Goal: Task Accomplishment & Management: Complete application form

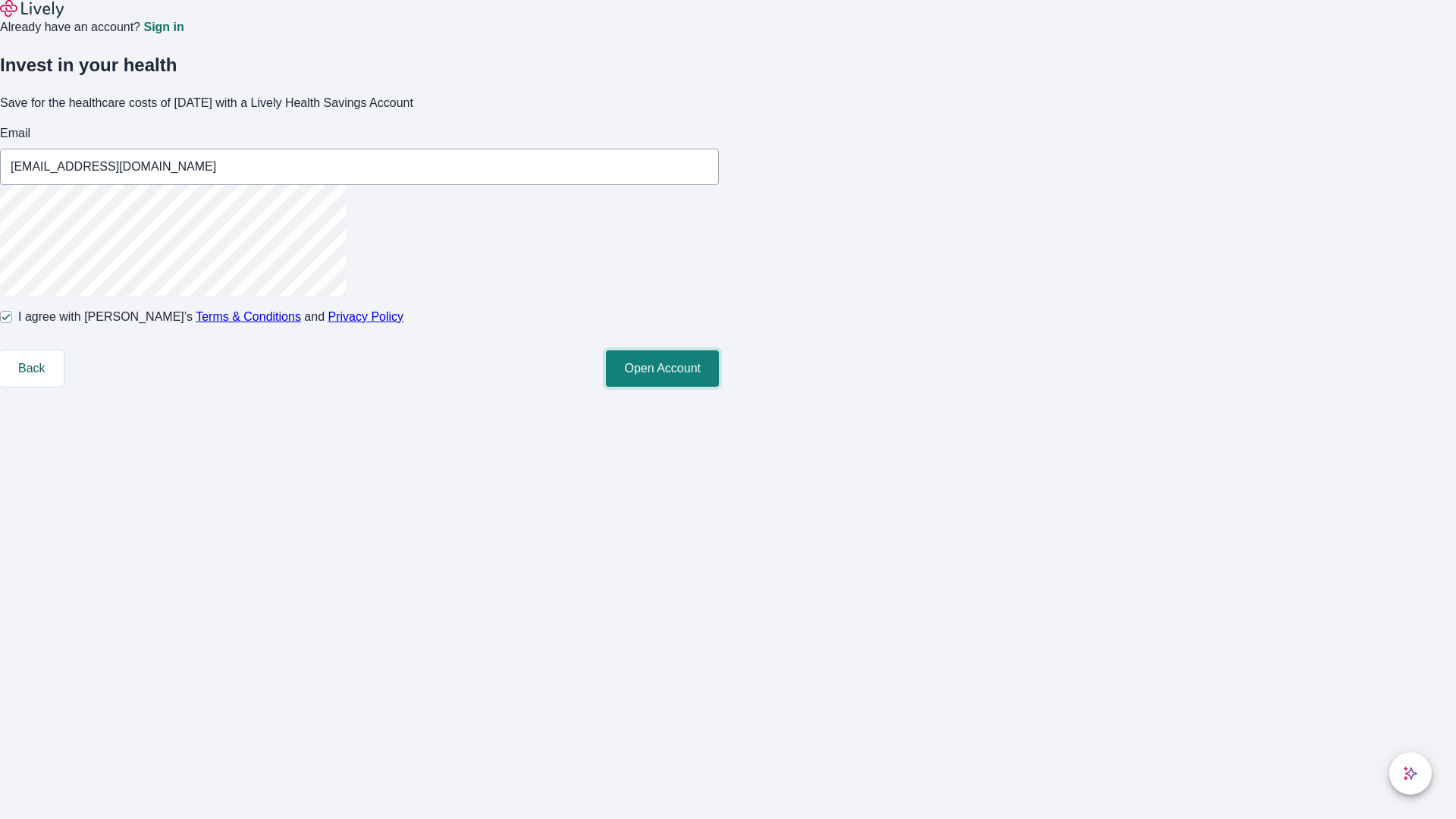
click at [719, 386] on button "Open Account" at bounding box center [662, 369] width 113 height 37
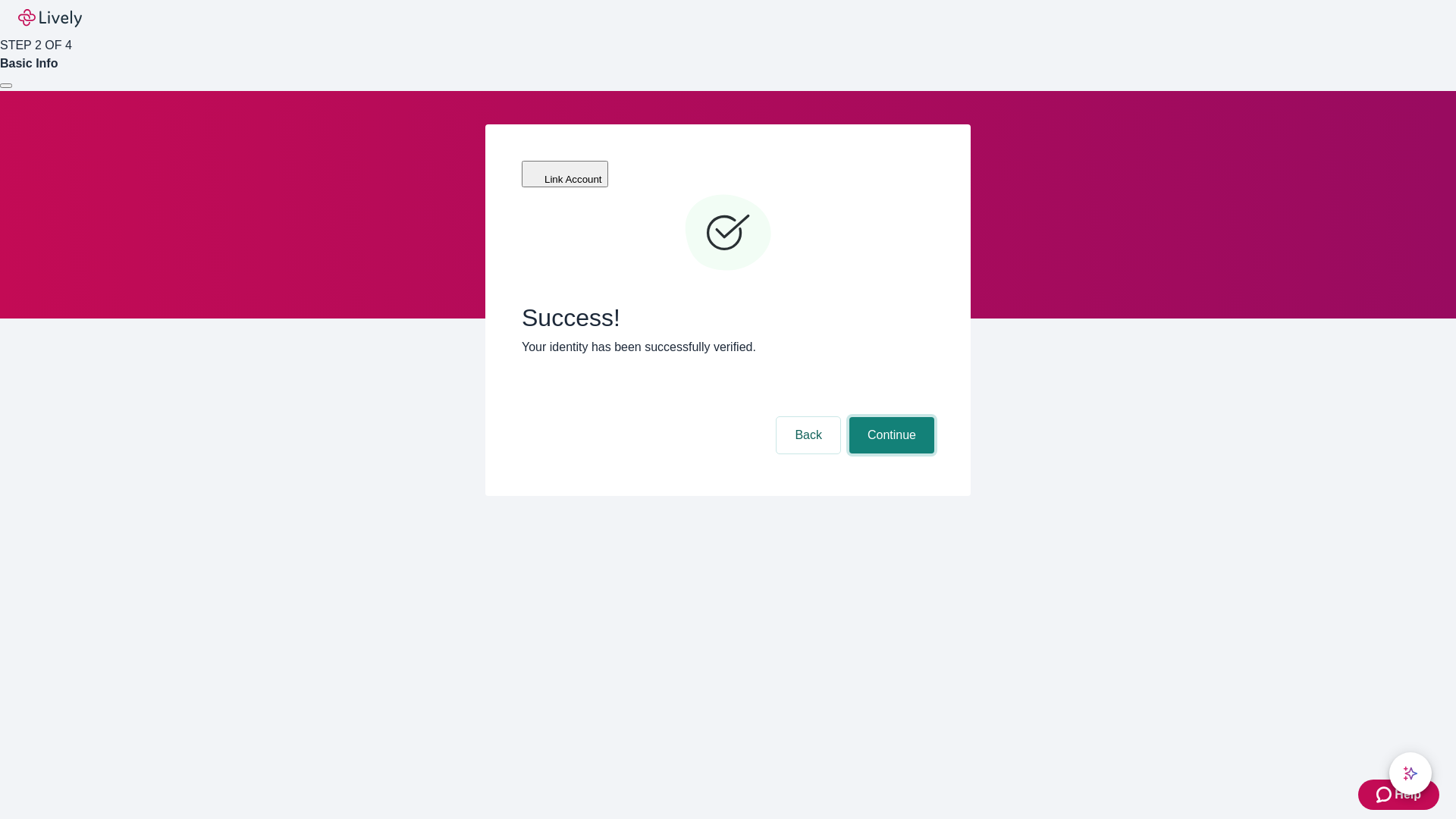
click at [889, 417] on button "Continue" at bounding box center [891, 435] width 85 height 37
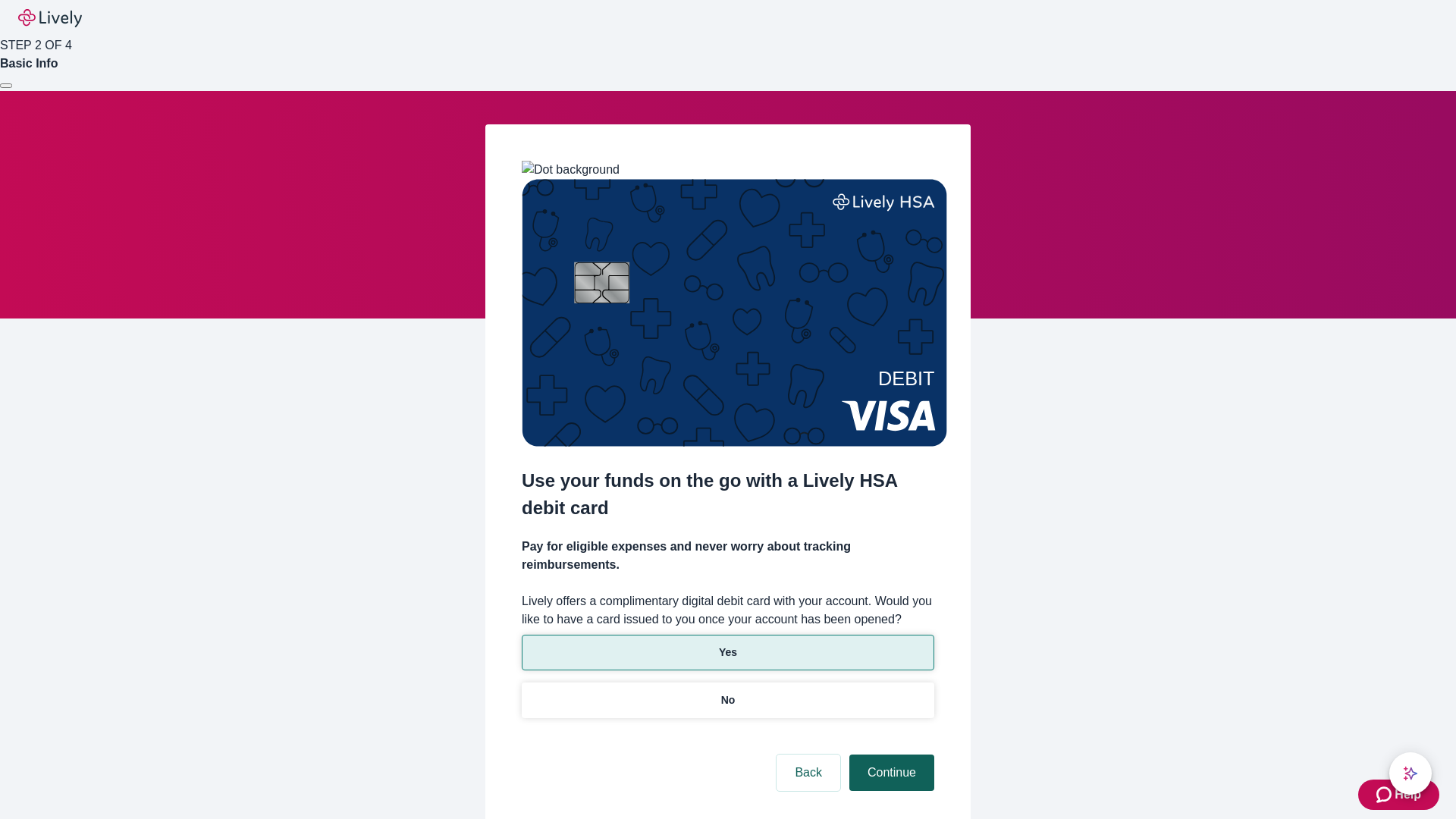
click at [728, 644] on p "Yes" at bounding box center [728, 652] width 18 height 16
click at [889, 754] on button "Continue" at bounding box center [891, 773] width 85 height 37
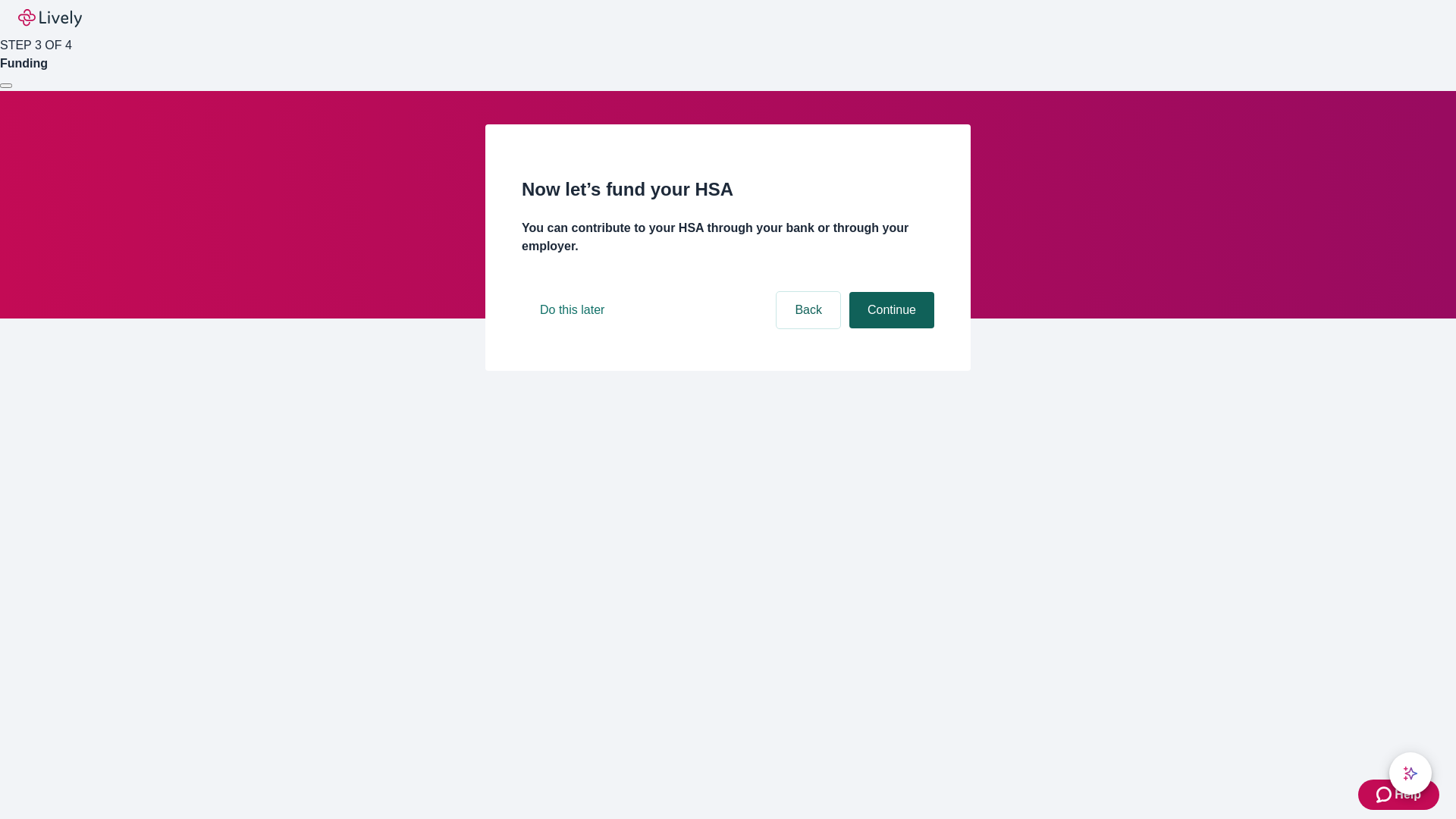
click at [889, 329] on button "Continue" at bounding box center [891, 310] width 85 height 37
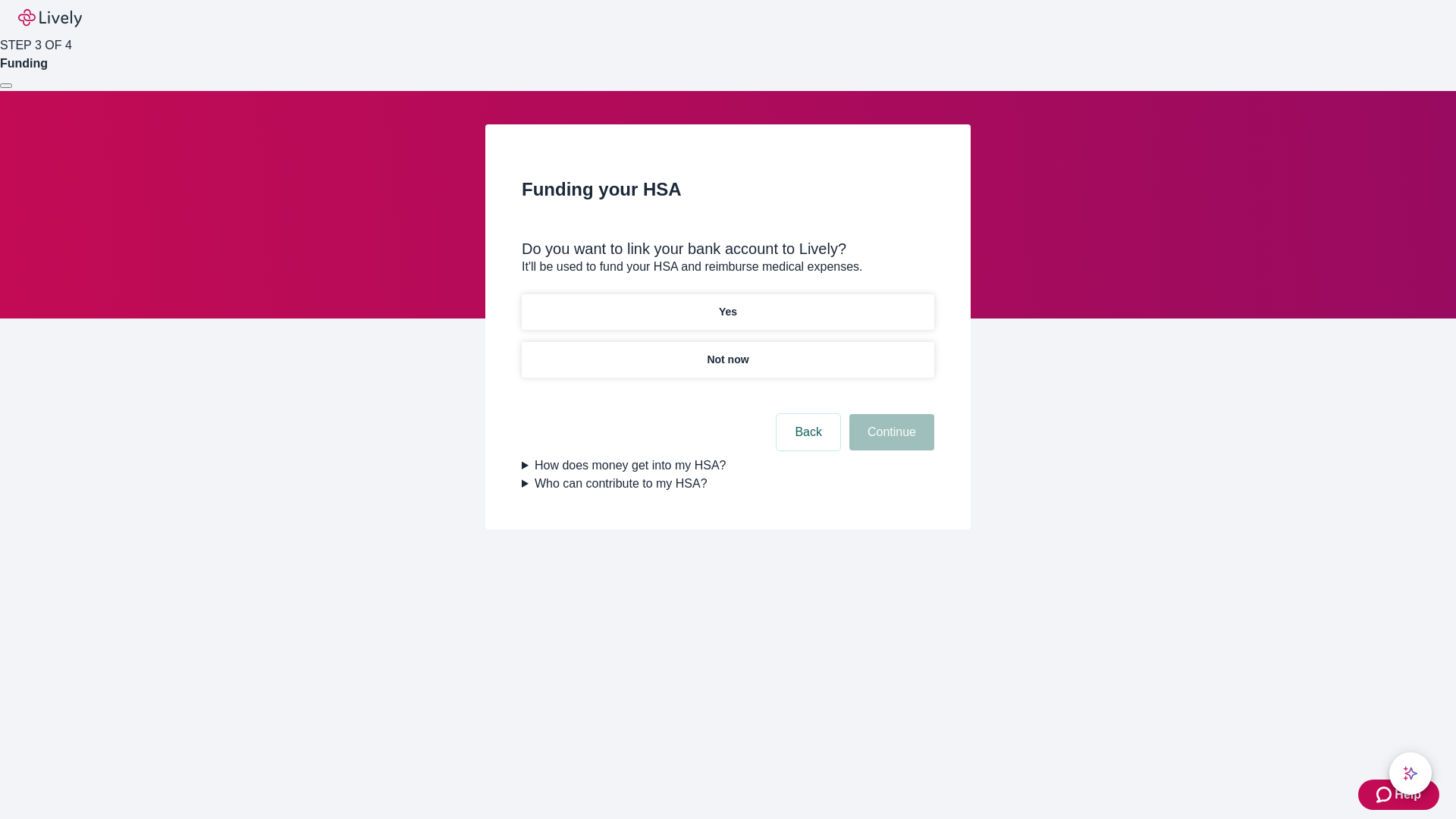
click at [728, 351] on p "Not now" at bounding box center [728, 359] width 42 height 16
click at [889, 441] on button "Continue" at bounding box center [891, 433] width 85 height 37
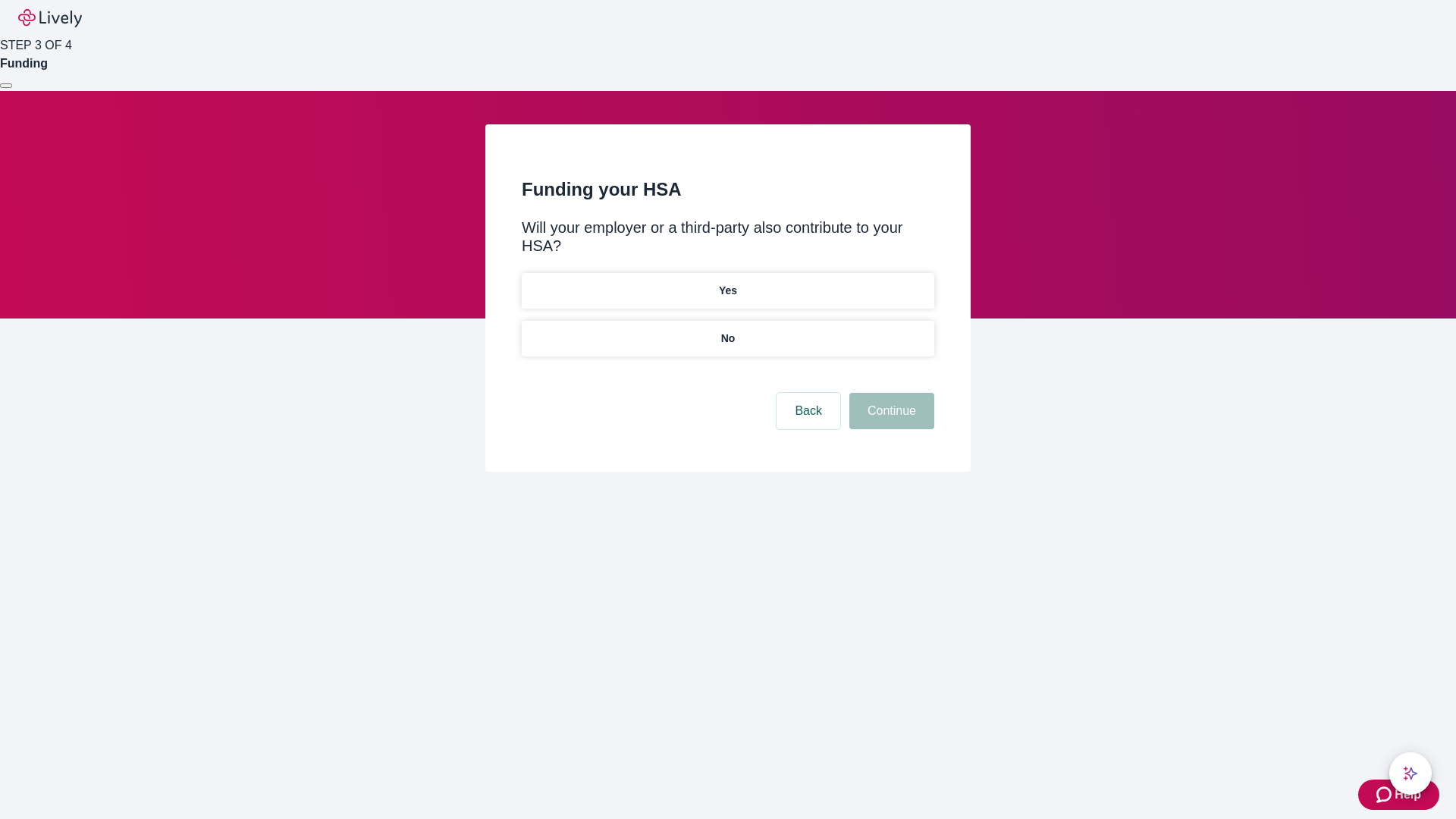
click at [728, 330] on p "No" at bounding box center [728, 338] width 14 height 16
click at [889, 392] on button "Continue" at bounding box center [891, 411] width 85 height 37
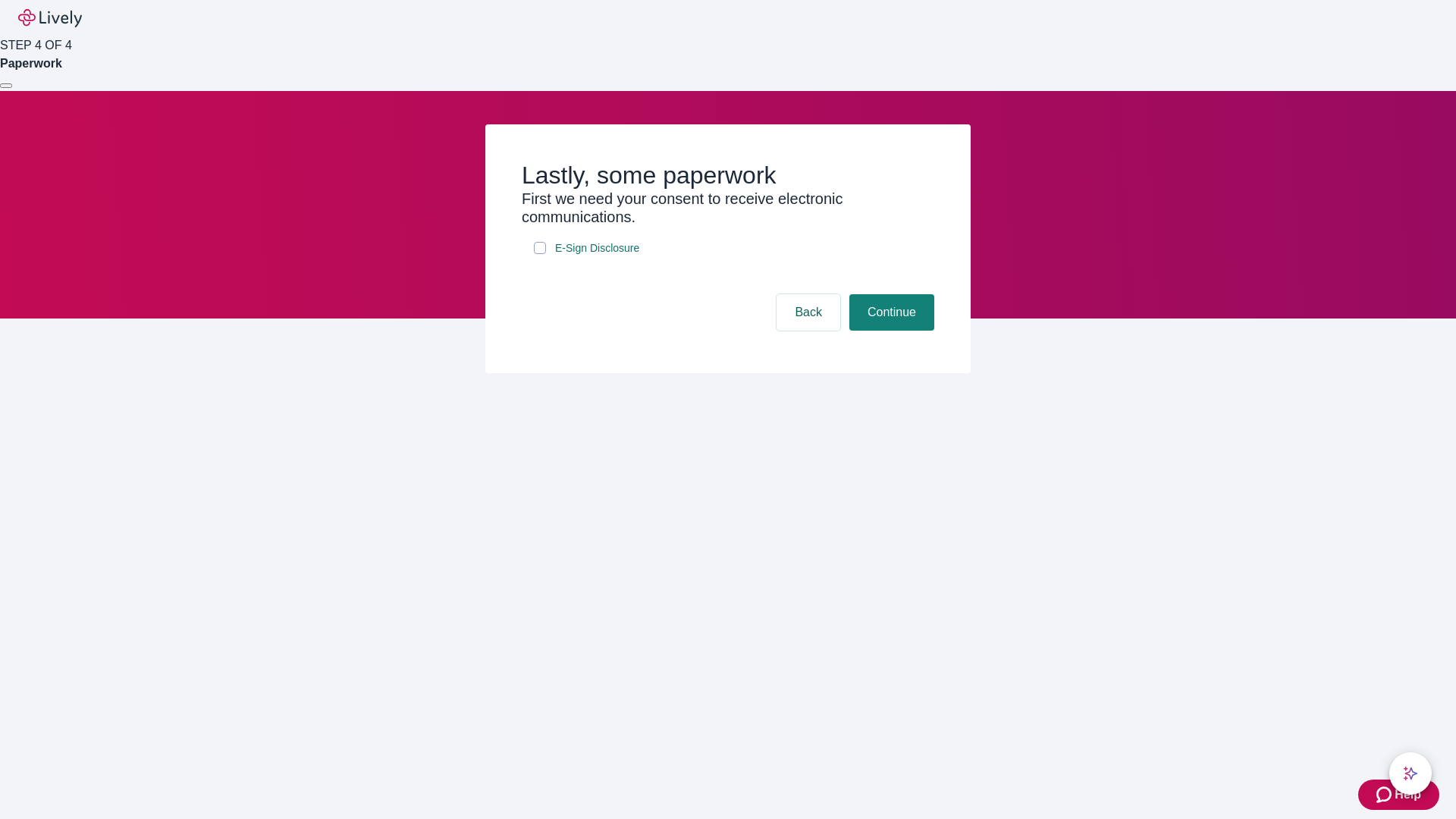
click at [540, 254] on input "E-Sign Disclosure" at bounding box center [540, 248] width 12 height 12
checkbox input "true"
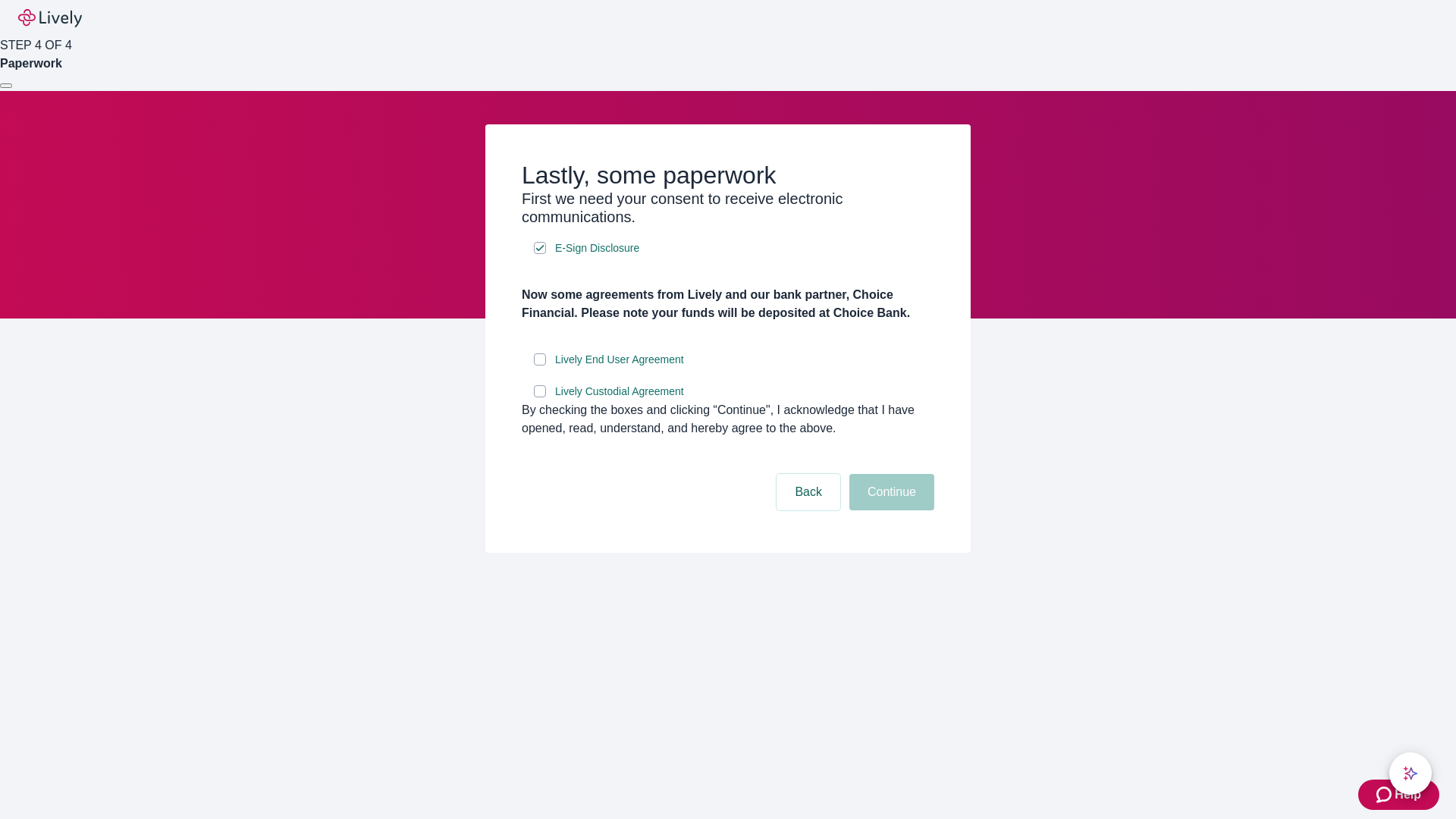
click at [540, 365] on input "Lively End User Agreement" at bounding box center [540, 359] width 12 height 12
checkbox input "true"
click at [540, 398] on input "Lively Custodial Agreement" at bounding box center [540, 392] width 12 height 12
checkbox input "true"
click at [889, 510] on button "Continue" at bounding box center [891, 492] width 85 height 37
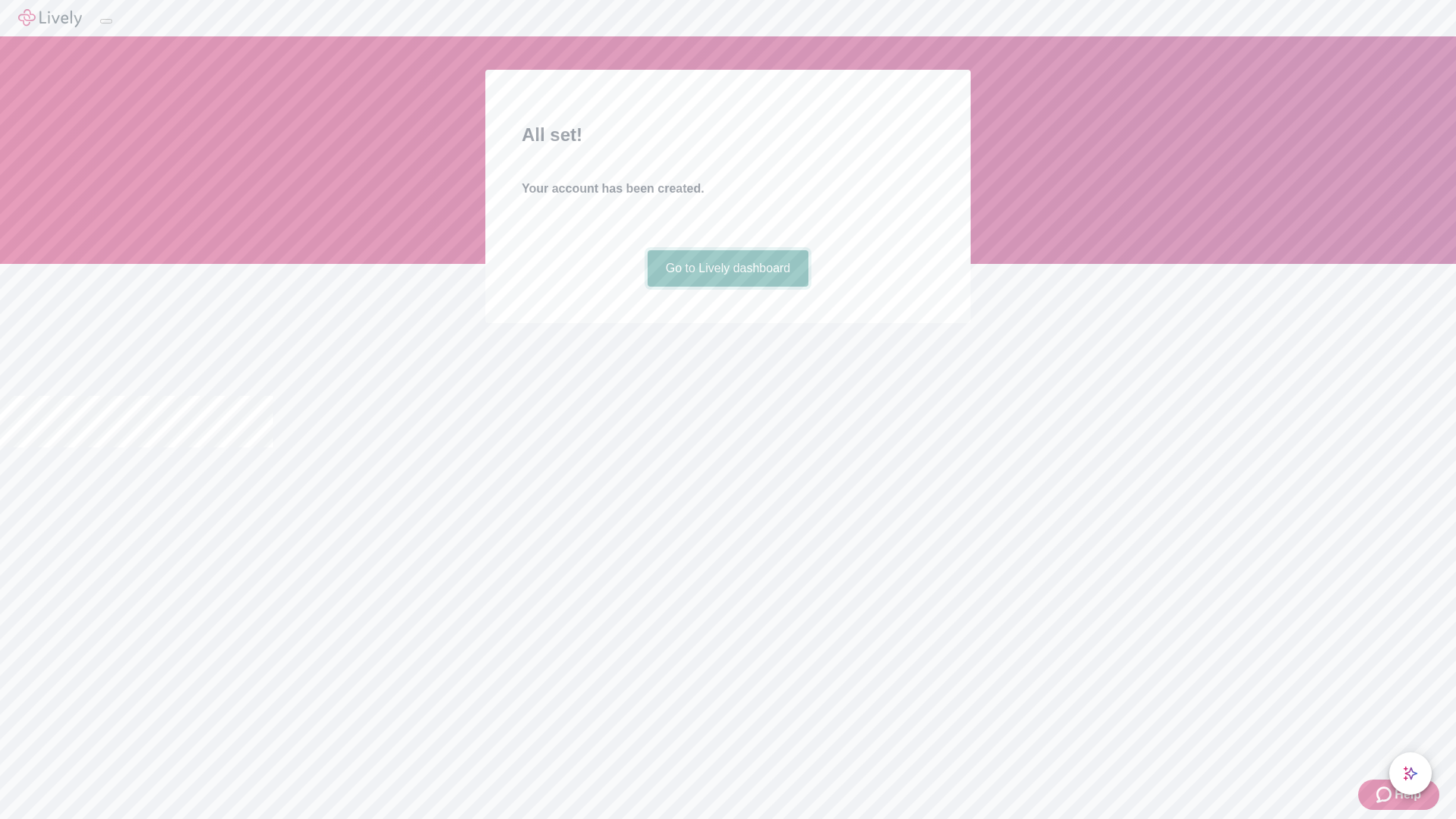
click at [728, 287] on link "Go to Lively dashboard" at bounding box center [728, 268] width 162 height 37
